Goal: Check status: Check status

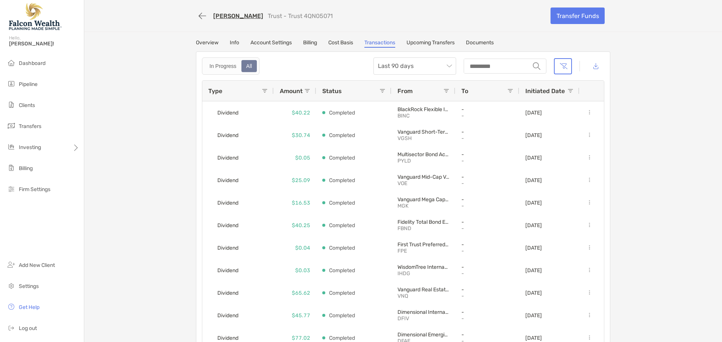
scroll to position [386, 0]
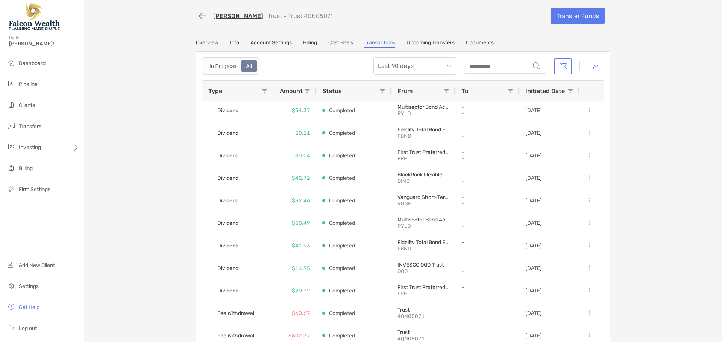
click at [337, 44] on link "Cost Basis" at bounding box center [340, 43] width 25 height 8
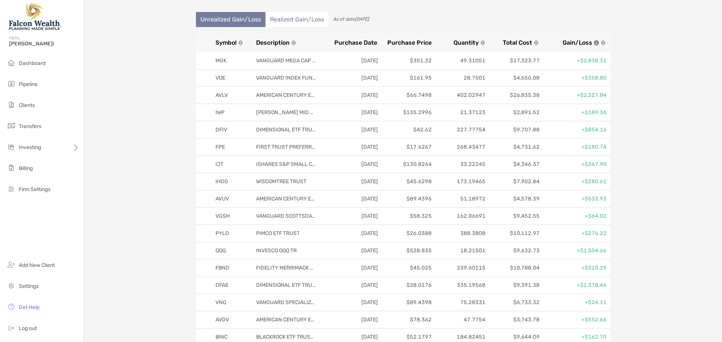
scroll to position [89, 0]
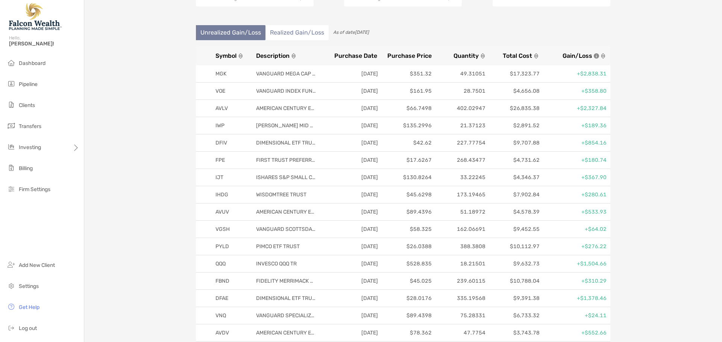
click at [283, 34] on li "Realized Gain/Loss" at bounding box center [296, 32] width 63 height 15
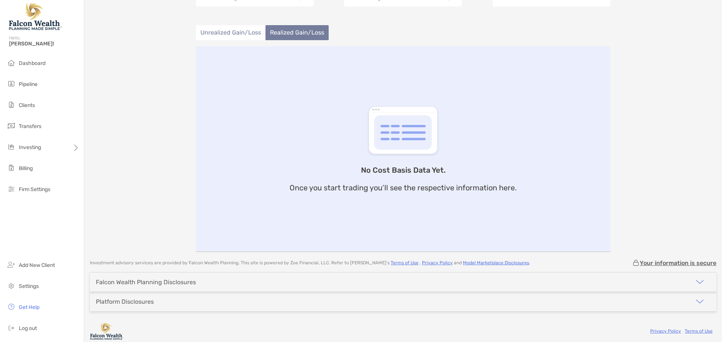
click at [233, 32] on li "Unrealized Gain/Loss" at bounding box center [231, 32] width 70 height 15
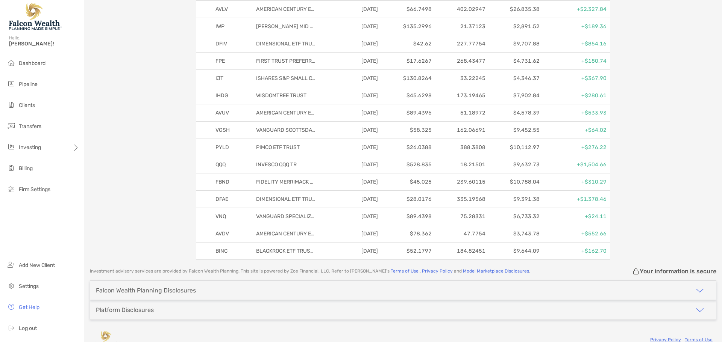
scroll to position [0, 0]
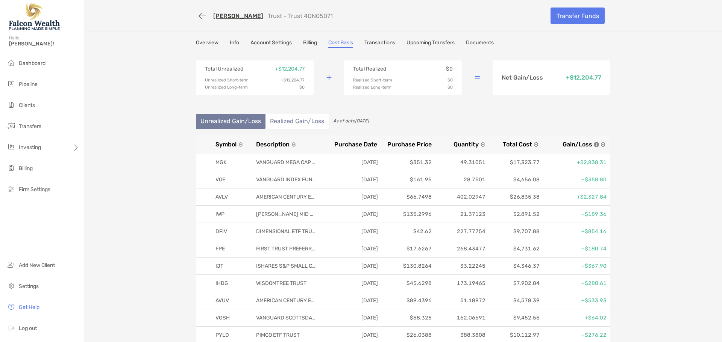
click at [239, 15] on link "Marla Jamieson" at bounding box center [238, 15] width 50 height 7
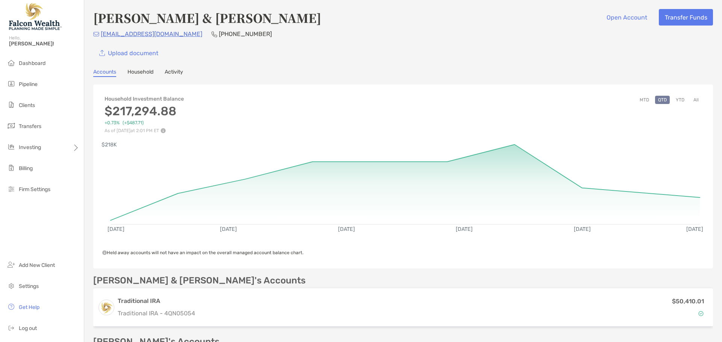
click at [693, 100] on button "All" at bounding box center [695, 100] width 11 height 8
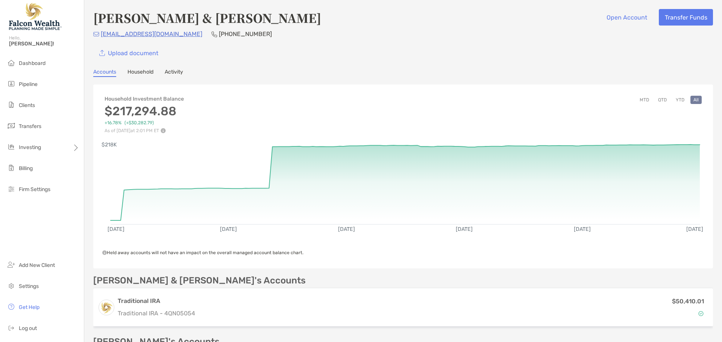
click at [300, 48] on div "Upload document" at bounding box center [402, 53] width 619 height 17
